Goal: Complete application form

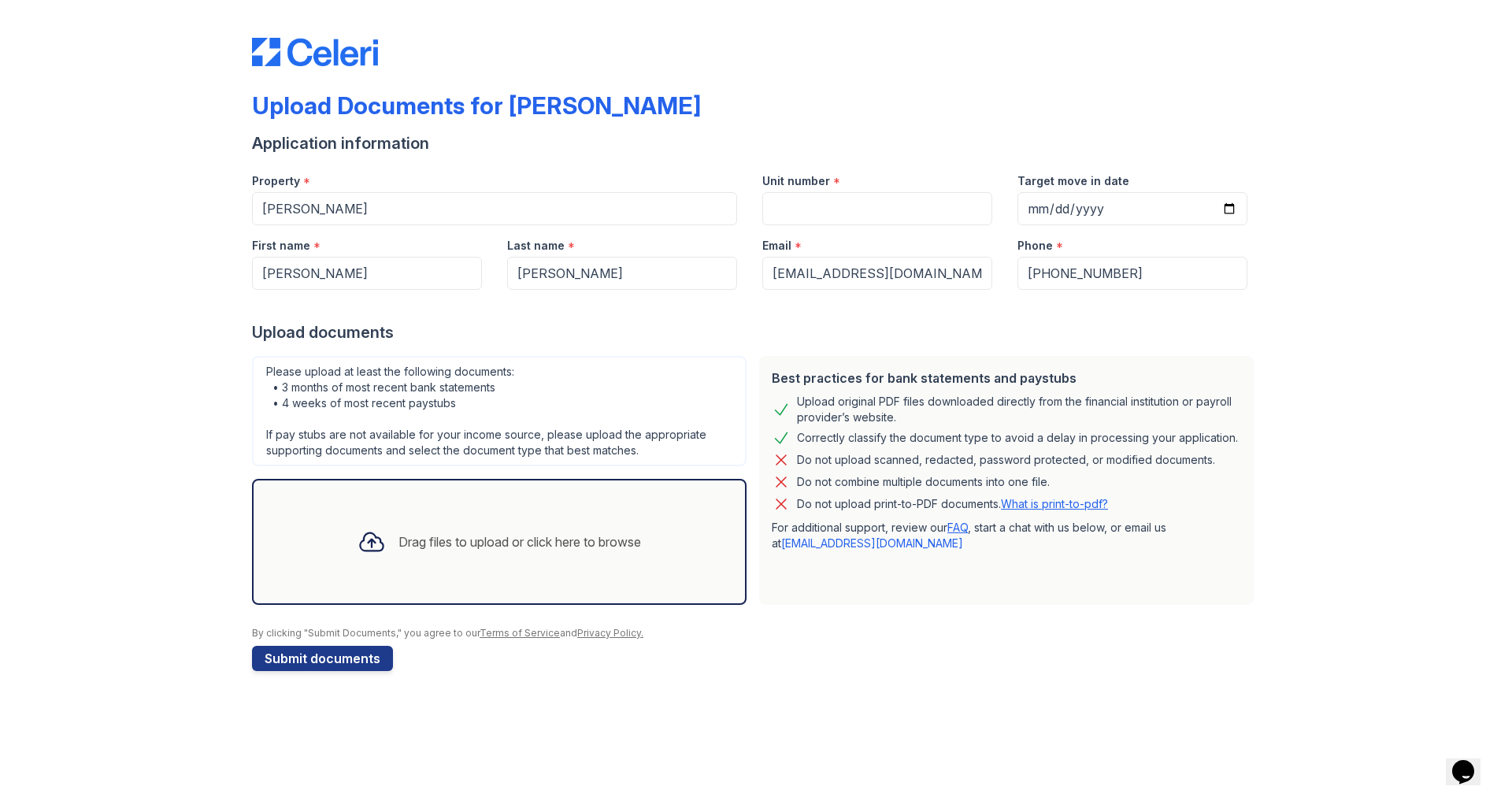
click at [412, 545] on div "Drag files to upload or click here to browse" at bounding box center [520, 542] width 243 height 19
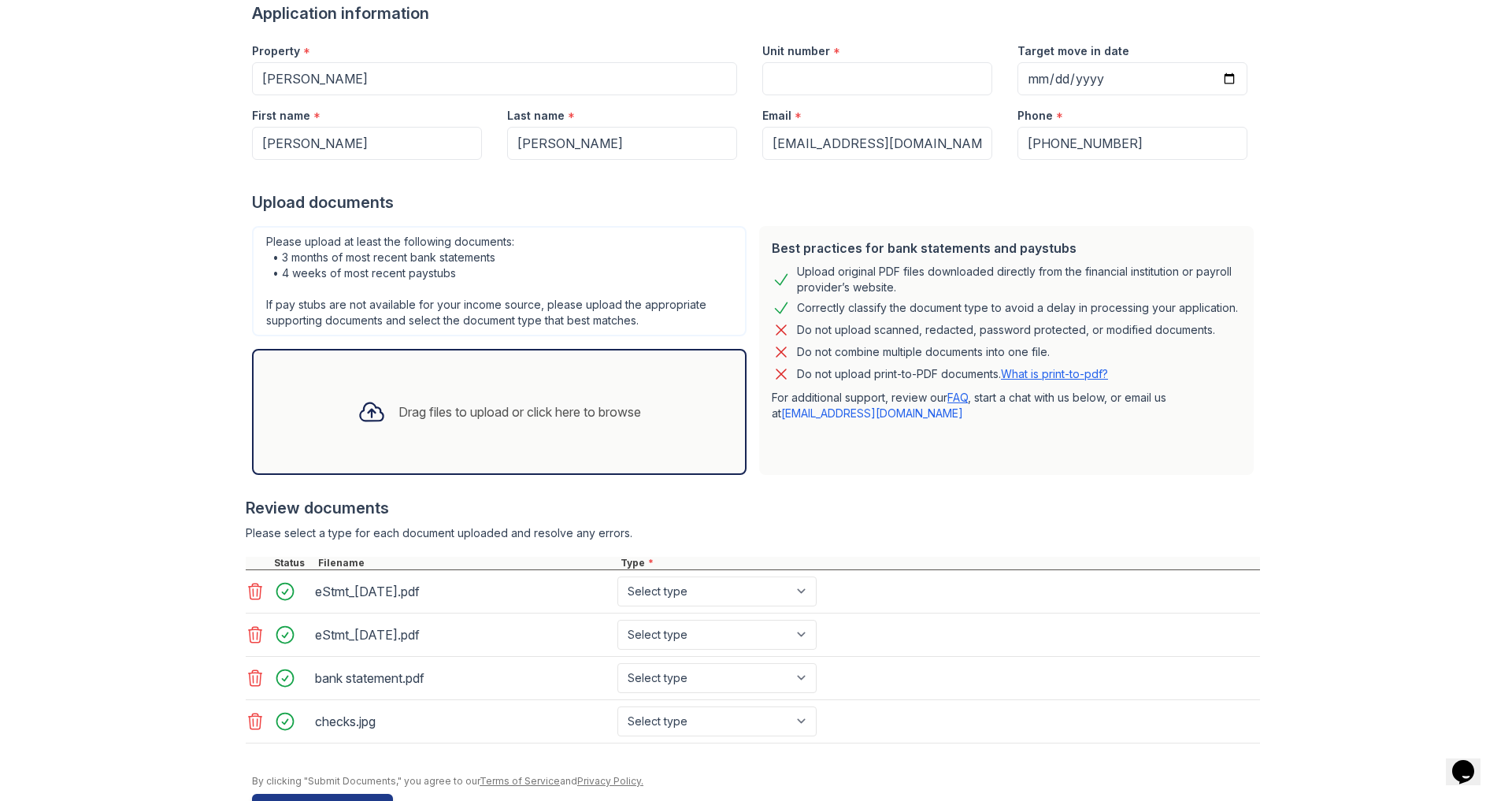
scroll to position [50, 0]
select select "bank_statement"
select select "paystub"
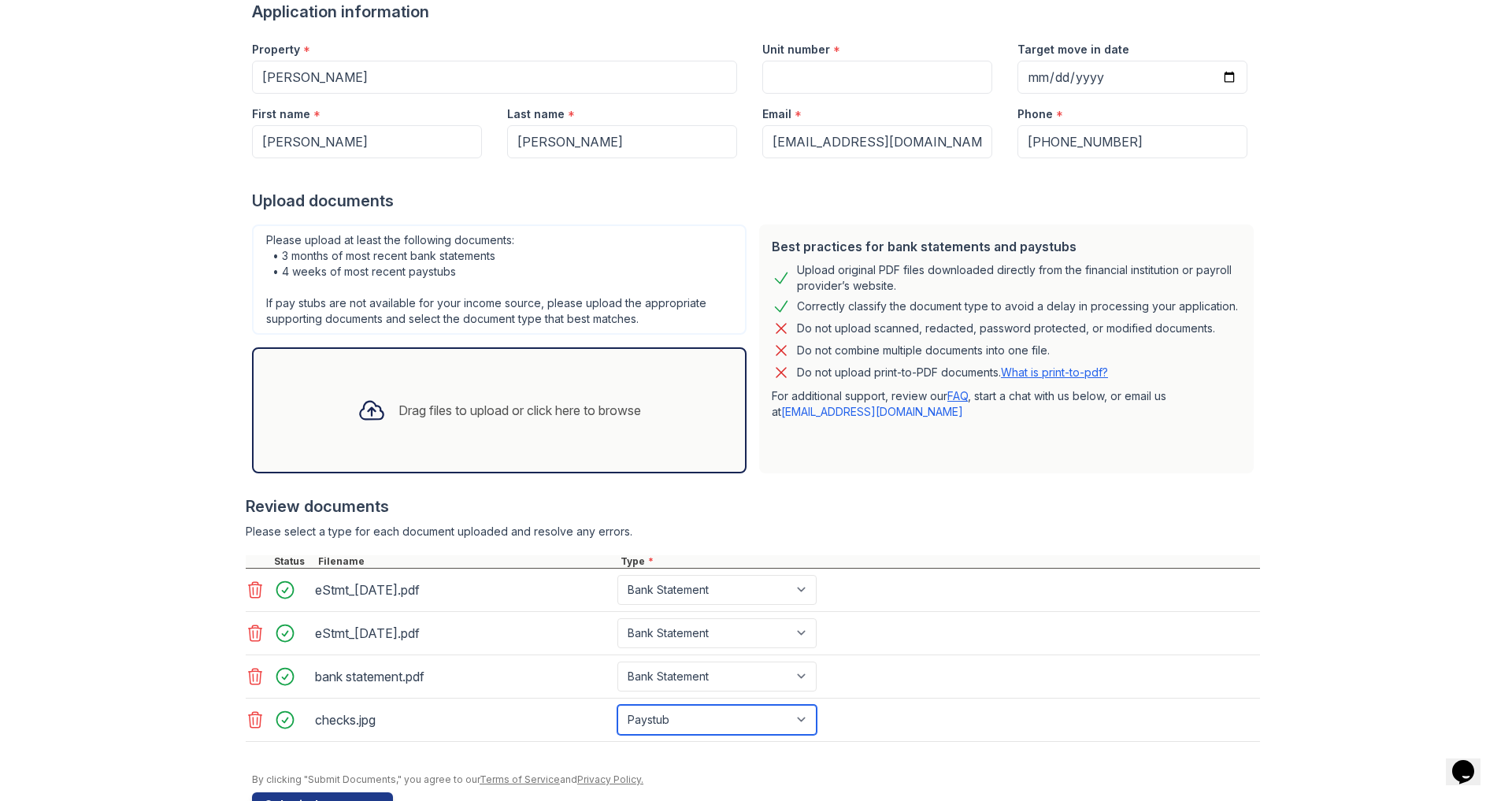
scroll to position [130, 0]
click at [374, 398] on icon at bounding box center [372, 412] width 29 height 29
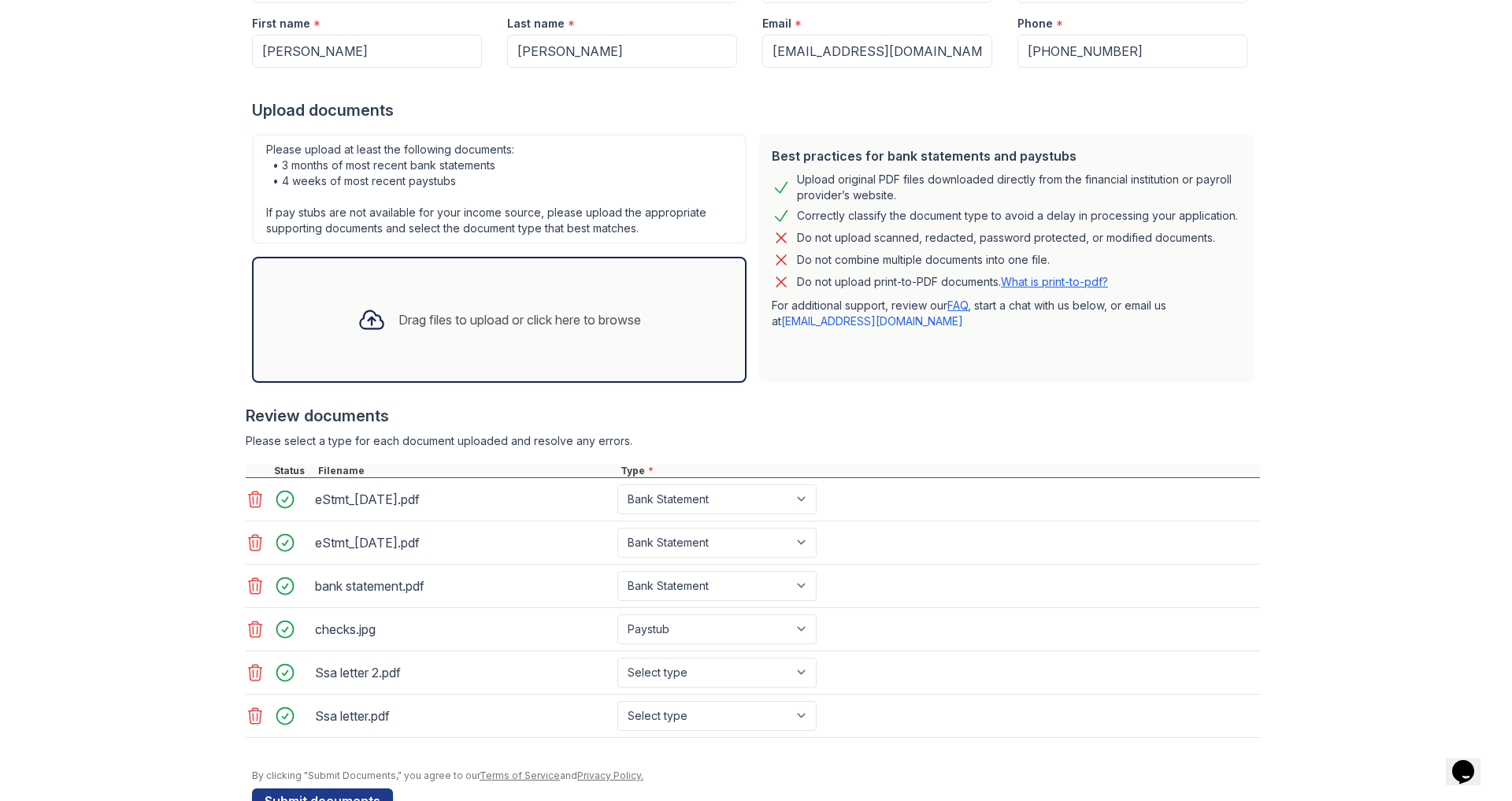
scroll to position [217, 0]
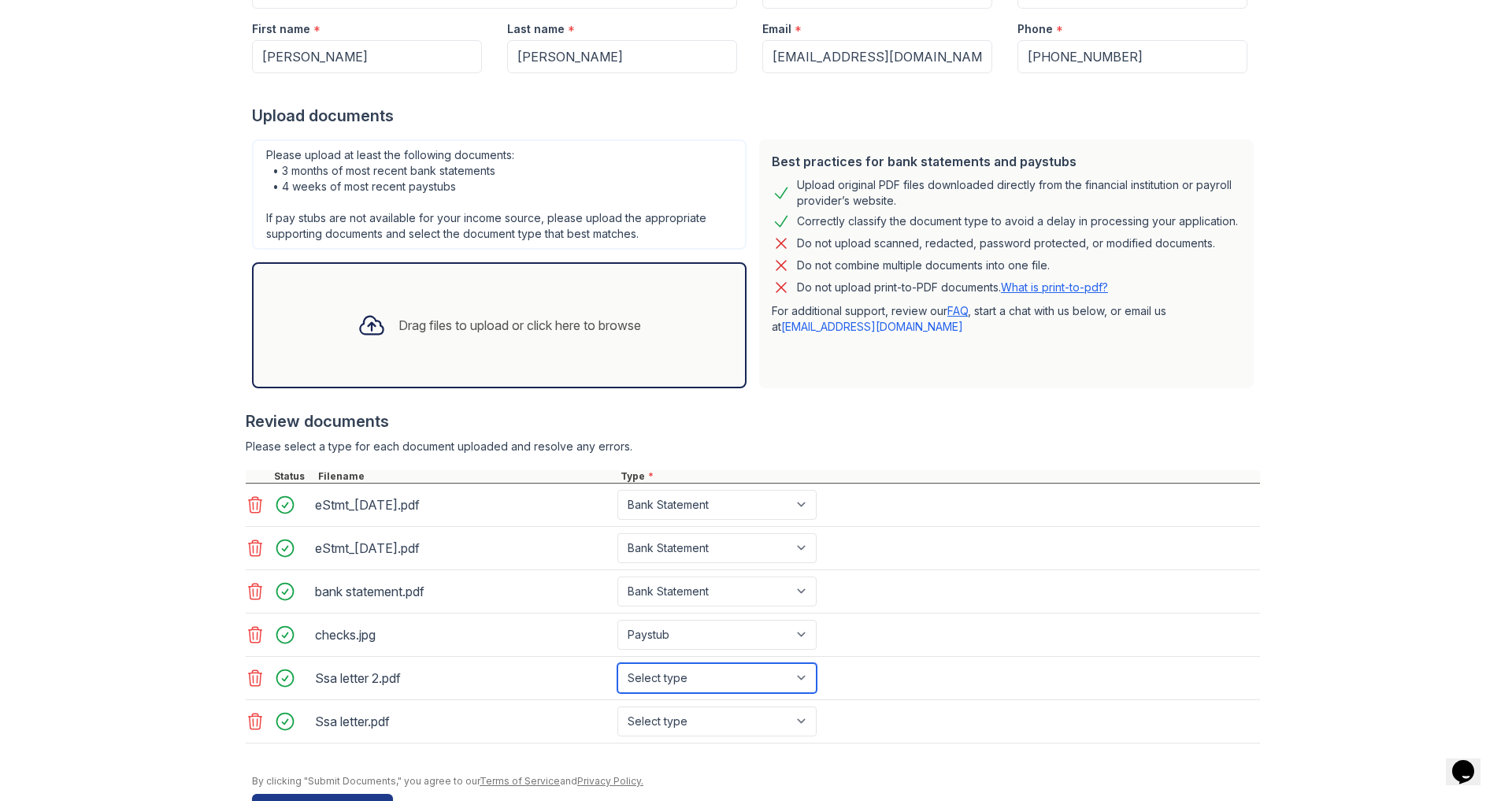
select select "other"
click at [338, 794] on button "Submit documents" at bounding box center [322, 806] width 141 height 25
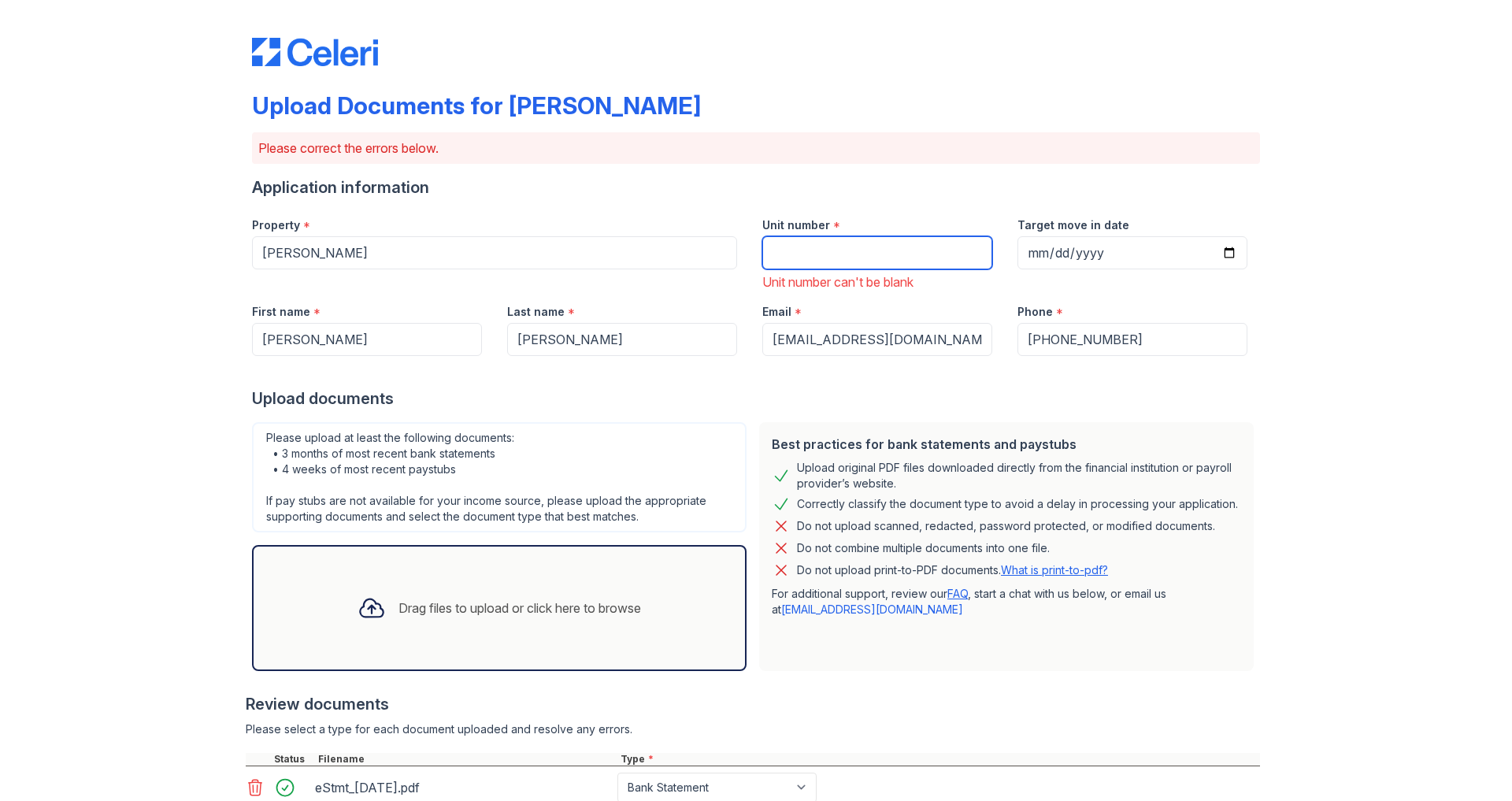
click at [791, 262] on input "Unit number" at bounding box center [878, 253] width 230 height 33
type input "13"
click at [1045, 663] on div "Best practices for bank statements and paystubs Upload original PDF files downl…" at bounding box center [1007, 546] width 495 height 249
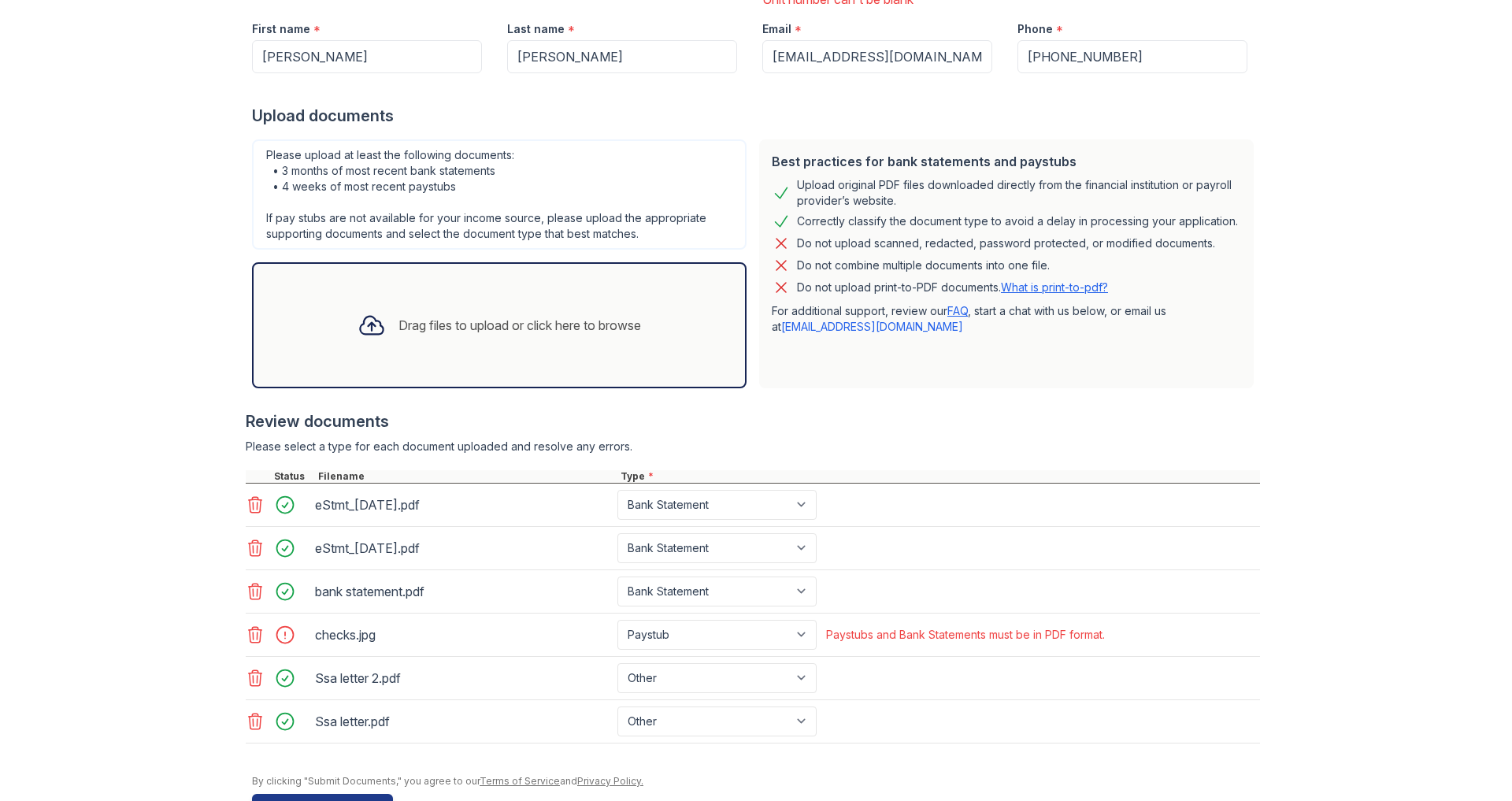
scroll to position [50, 0]
click at [866, 627] on div "Paystubs and Bank Statements must be in PDF format." at bounding box center [966, 635] width 279 height 16
click at [285, 624] on div at bounding box center [290, 634] width 44 height 22
click at [254, 626] on icon at bounding box center [255, 634] width 19 height 19
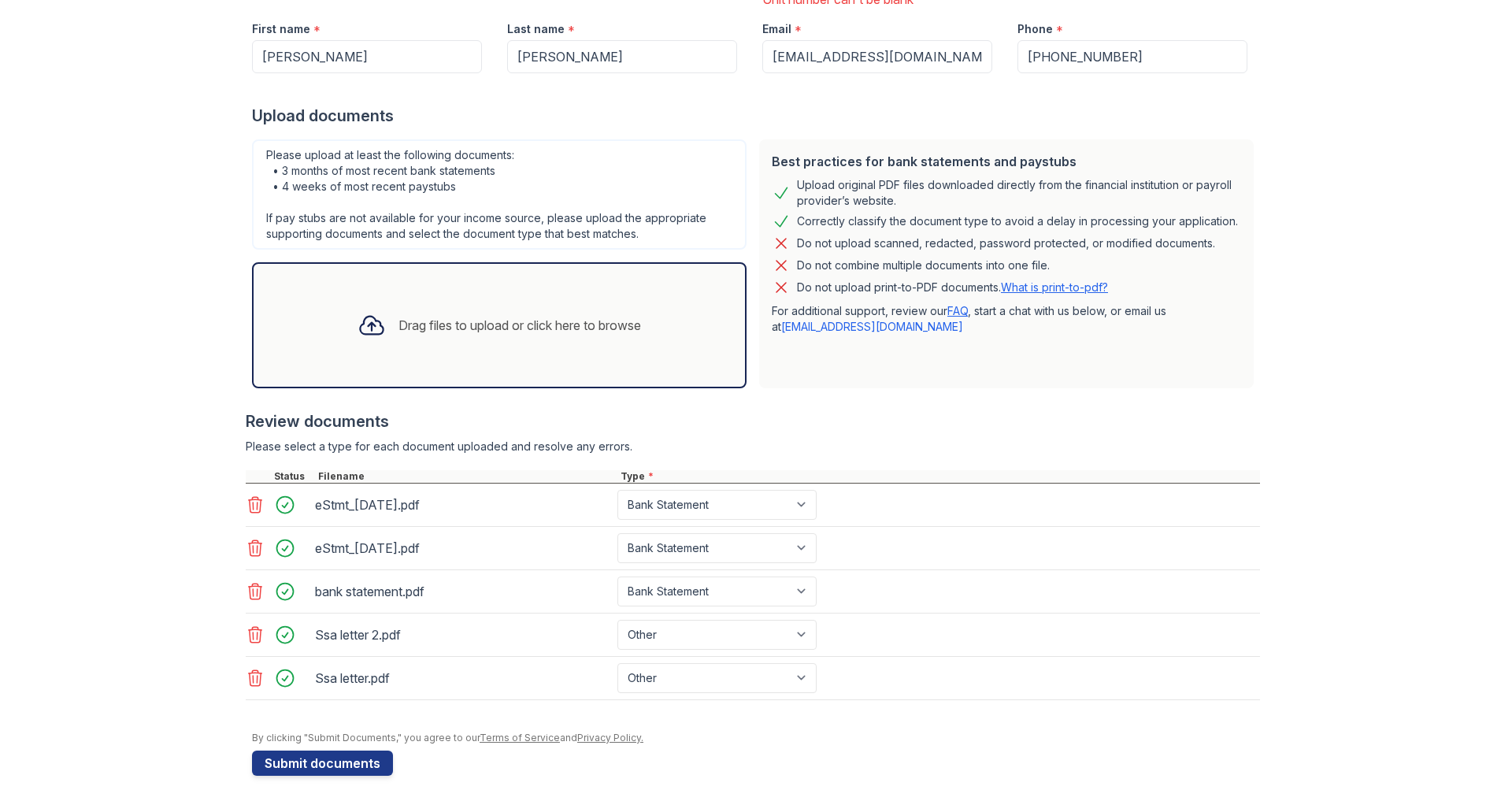
click at [369, 311] on icon at bounding box center [372, 326] width 29 height 29
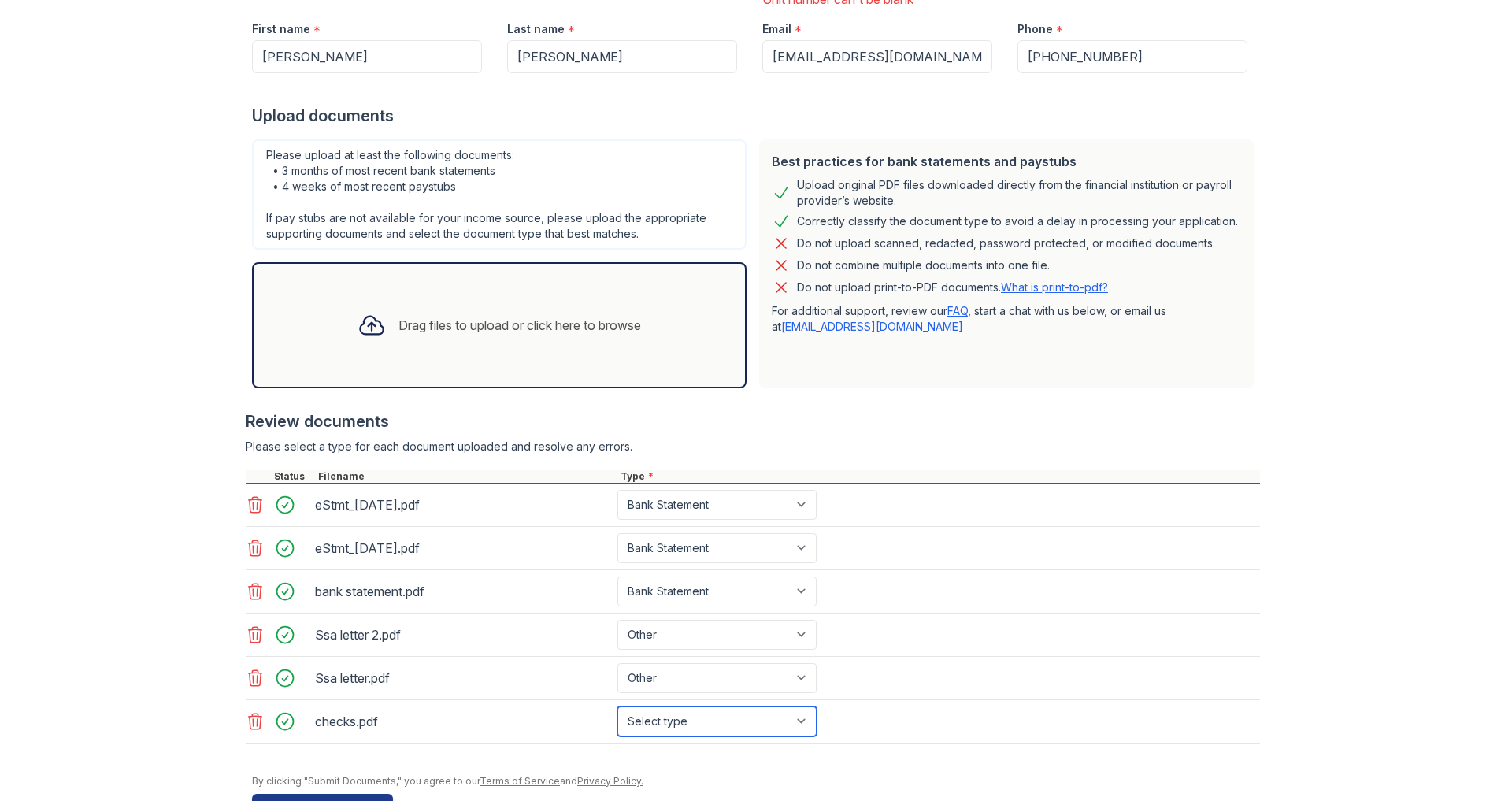
select select "paystub"
click at [1102, 767] on form "Application information Property * ReNew Waltham Unit number * 13 Unit number c…" at bounding box center [756, 356] width 1008 height 925
click at [296, 794] on button "Submit documents" at bounding box center [322, 806] width 141 height 25
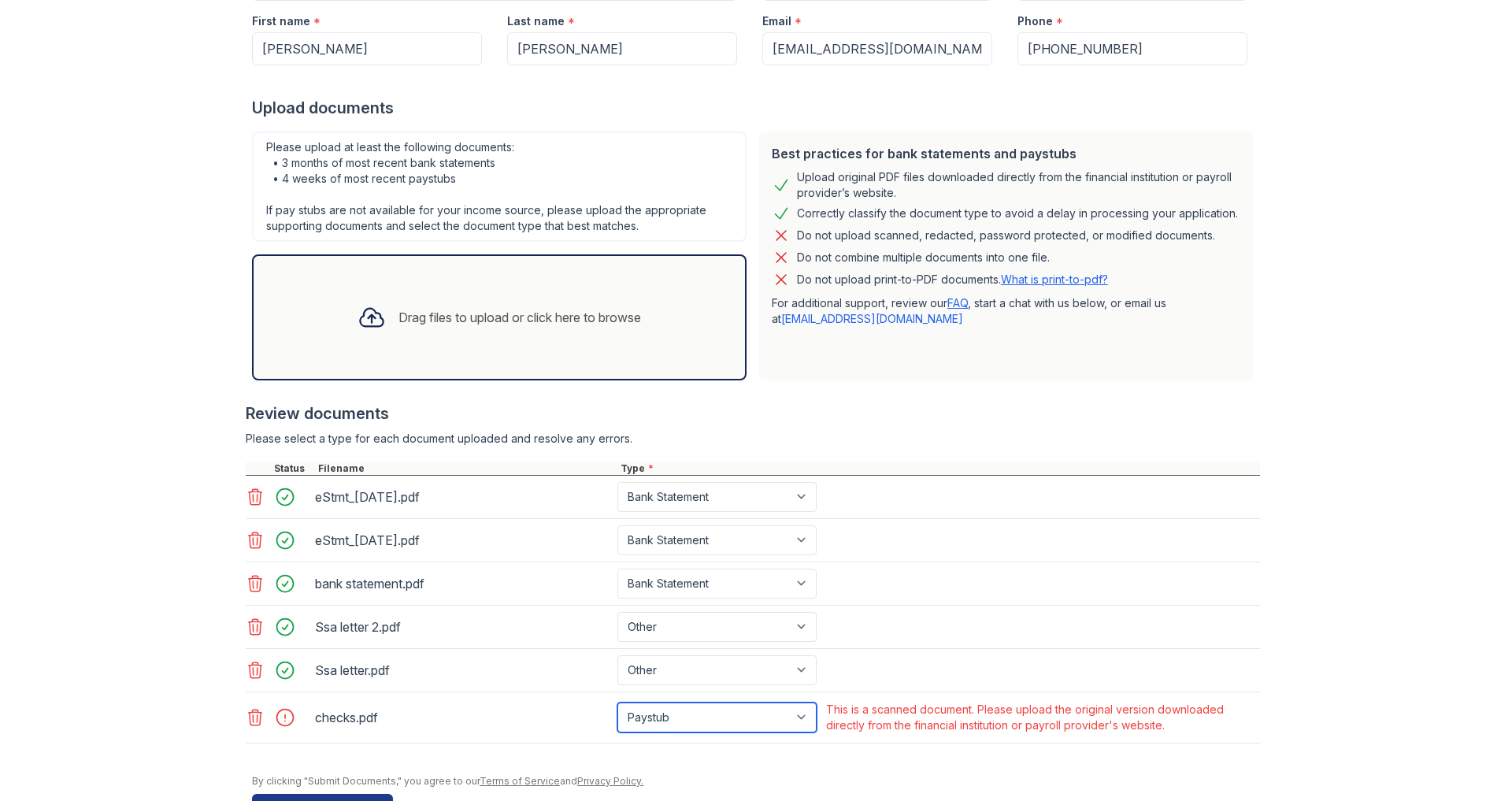
select select "other"
click at [338, 794] on button "Submit documents" at bounding box center [322, 806] width 141 height 25
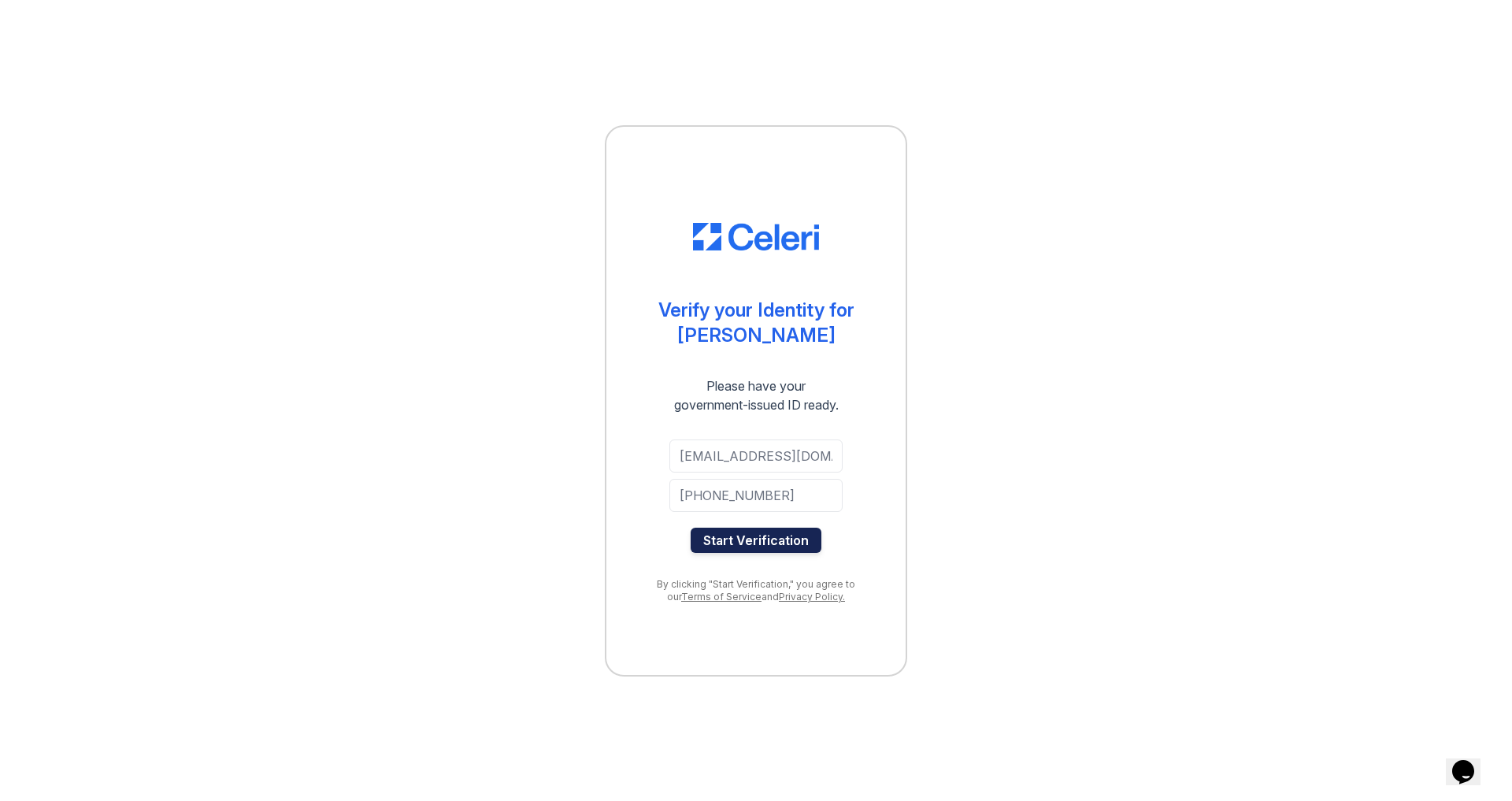
click at [760, 553] on button "Start Verification" at bounding box center [755, 540] width 130 height 25
